Goal: Obtain resource: Obtain resource

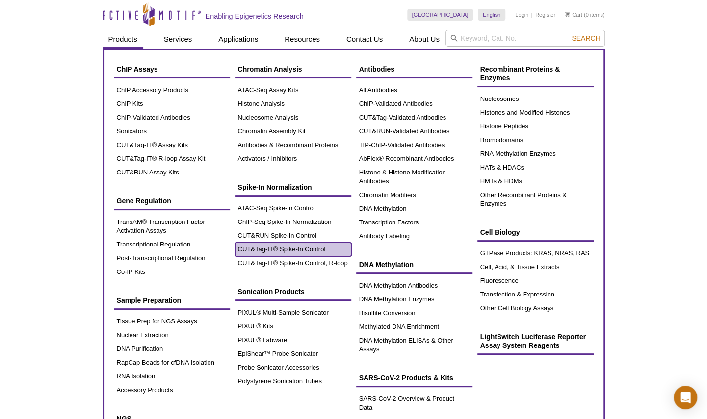
click at [293, 247] on link "CUT&Tag-IT® Spike-In Control" at bounding box center [293, 250] width 116 height 14
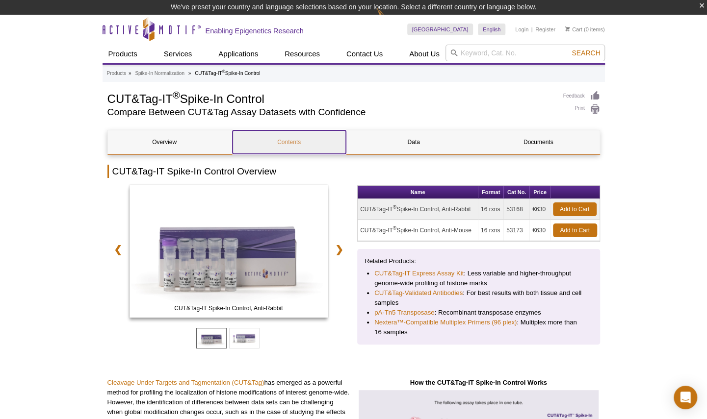
click at [303, 138] on link "Contents" at bounding box center [288, 142] width 113 height 24
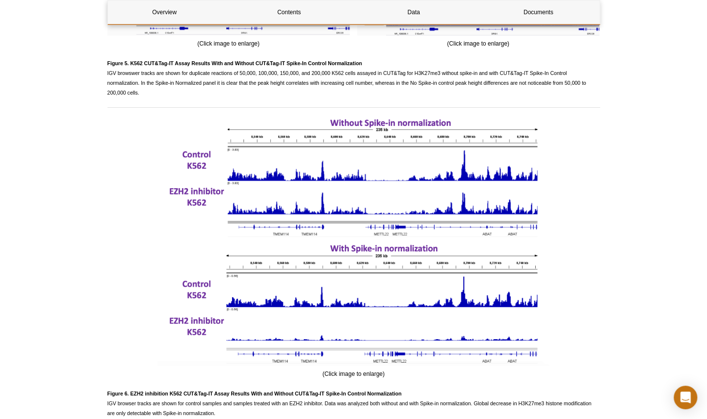
scroll to position [1900, 0]
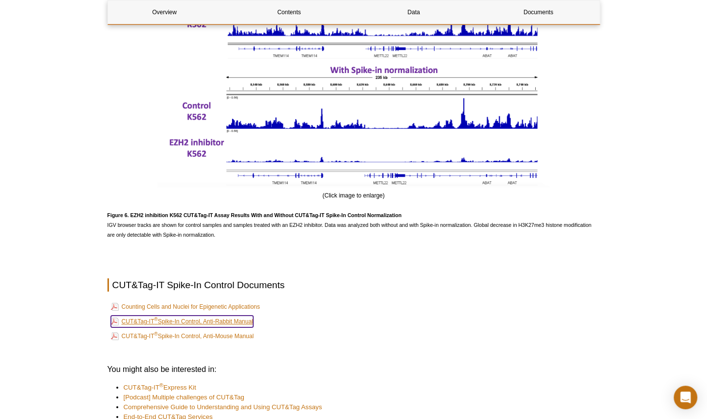
click at [243, 323] on link "CUT&Tag-IT ® Spike-In Control, Anti-Rabbit Manual" at bounding box center [182, 322] width 142 height 12
